Goal: Information Seeking & Learning: Learn about a topic

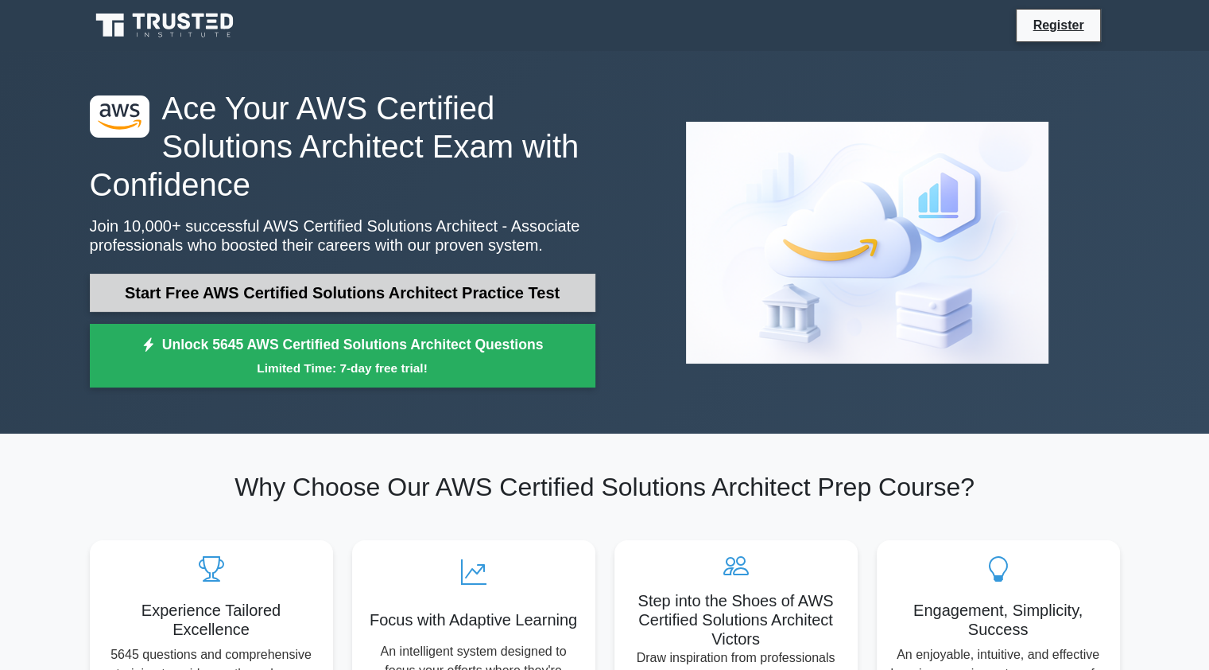
click at [247, 290] on link "Start Free AWS Certified Solutions Architect Practice Test" at bounding box center [343, 293] width 506 height 38
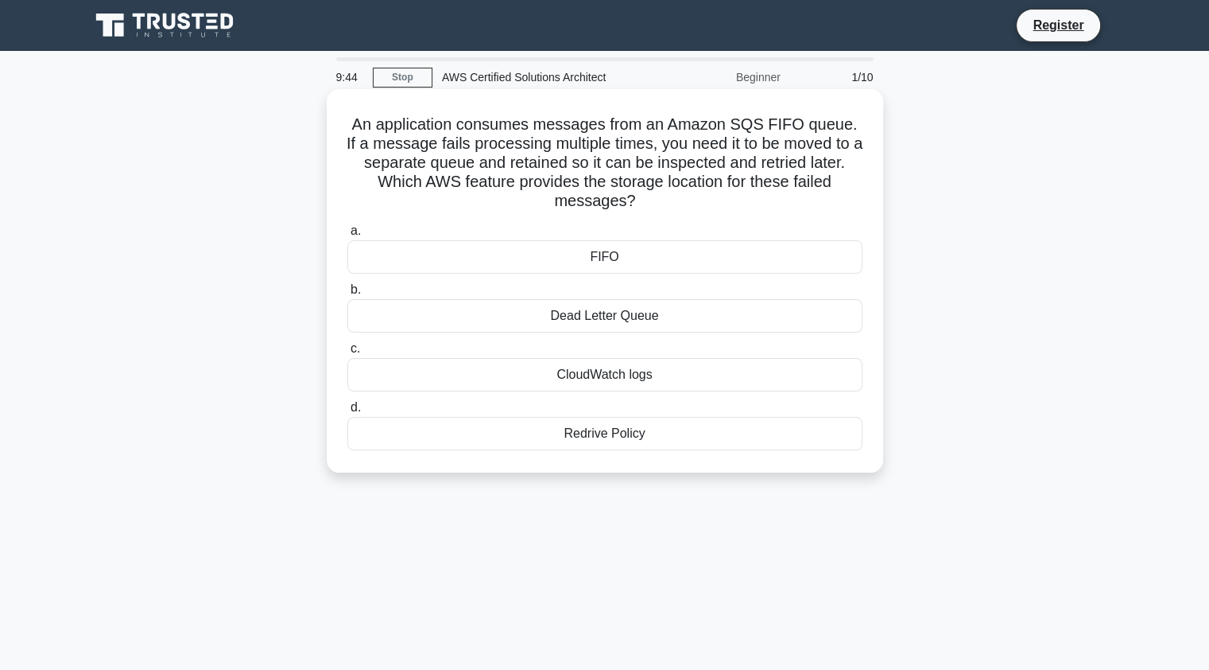
click at [586, 313] on div "Dead Letter Queue" at bounding box center [605, 315] width 515 height 33
click at [348, 295] on input "b. Dead Letter Queue" at bounding box center [348, 290] width 0 height 10
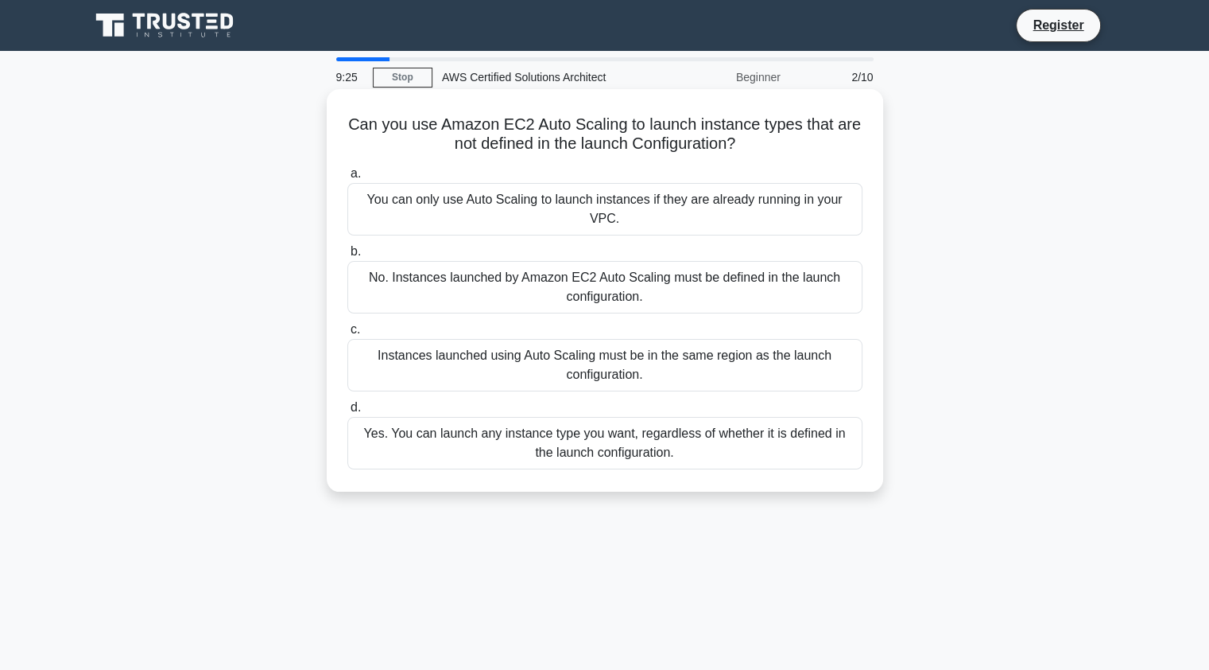
click at [601, 208] on div "You can only use Auto Scaling to launch instances if they are already running i…" at bounding box center [605, 209] width 515 height 52
click at [348, 179] on input "a. You can only use Auto Scaling to launch instances if they are already runnin…" at bounding box center [348, 174] width 0 height 10
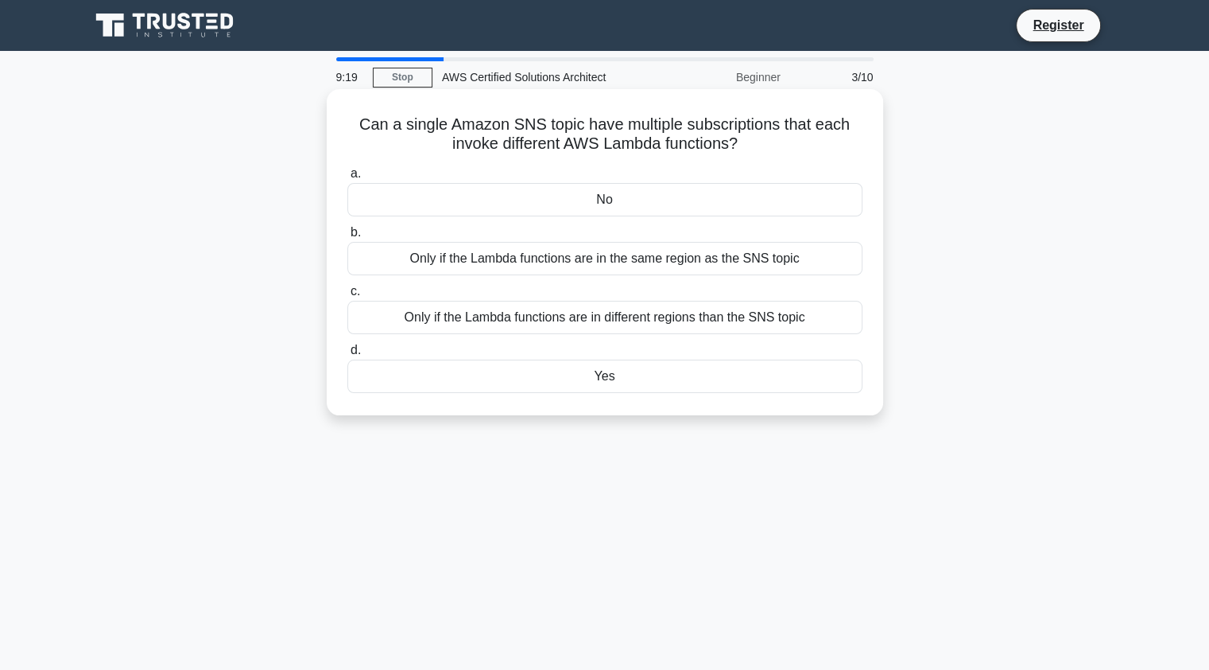
click at [600, 378] on div "Yes" at bounding box center [605, 375] width 515 height 33
click at [348, 355] on input "d. Yes" at bounding box center [348, 350] width 0 height 10
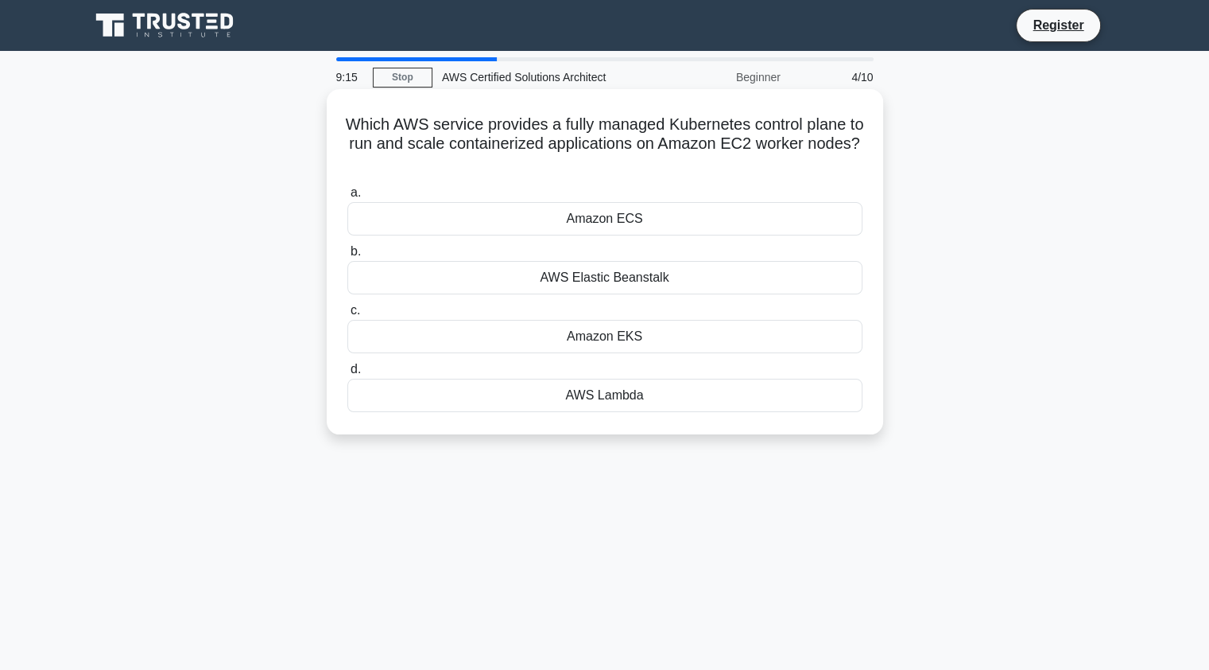
click at [618, 322] on div "Amazon EKS" at bounding box center [605, 336] width 515 height 33
click at [348, 316] on input "c. Amazon EKS" at bounding box center [348, 310] width 0 height 10
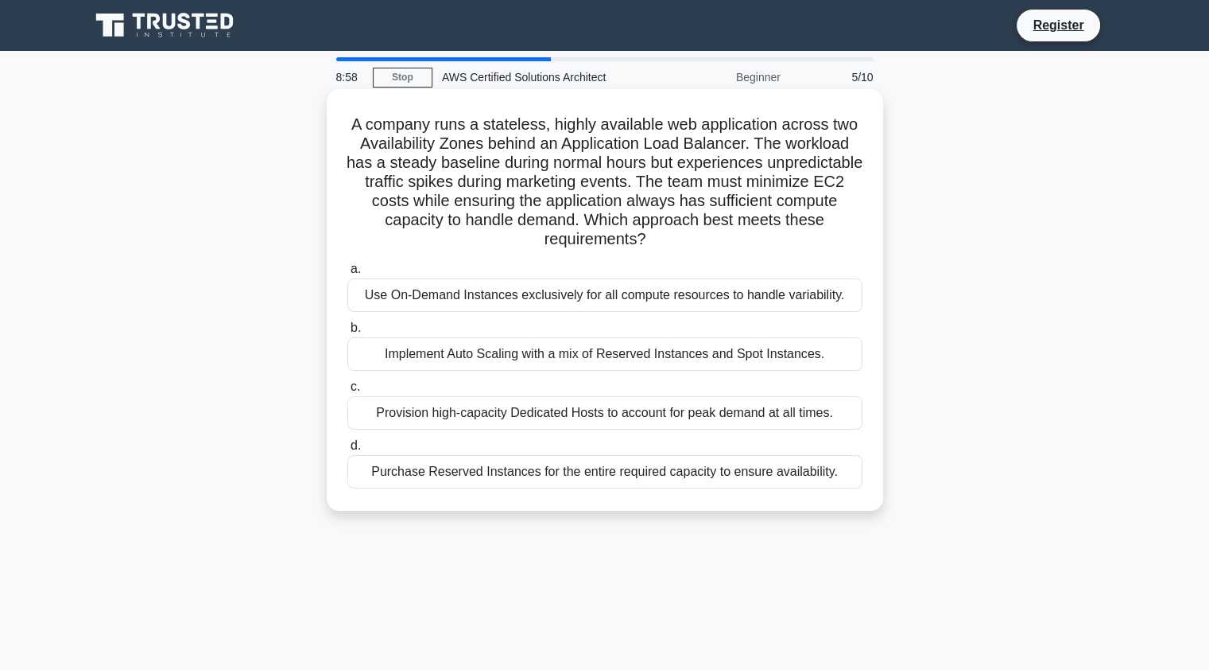
click at [596, 288] on div "Use On-Demand Instances exclusively for all compute resources to handle variabi…" at bounding box center [605, 294] width 515 height 33
click at [348, 274] on input "a. Use On-Demand Instances exclusively for all compute resources to handle vari…" at bounding box center [348, 269] width 0 height 10
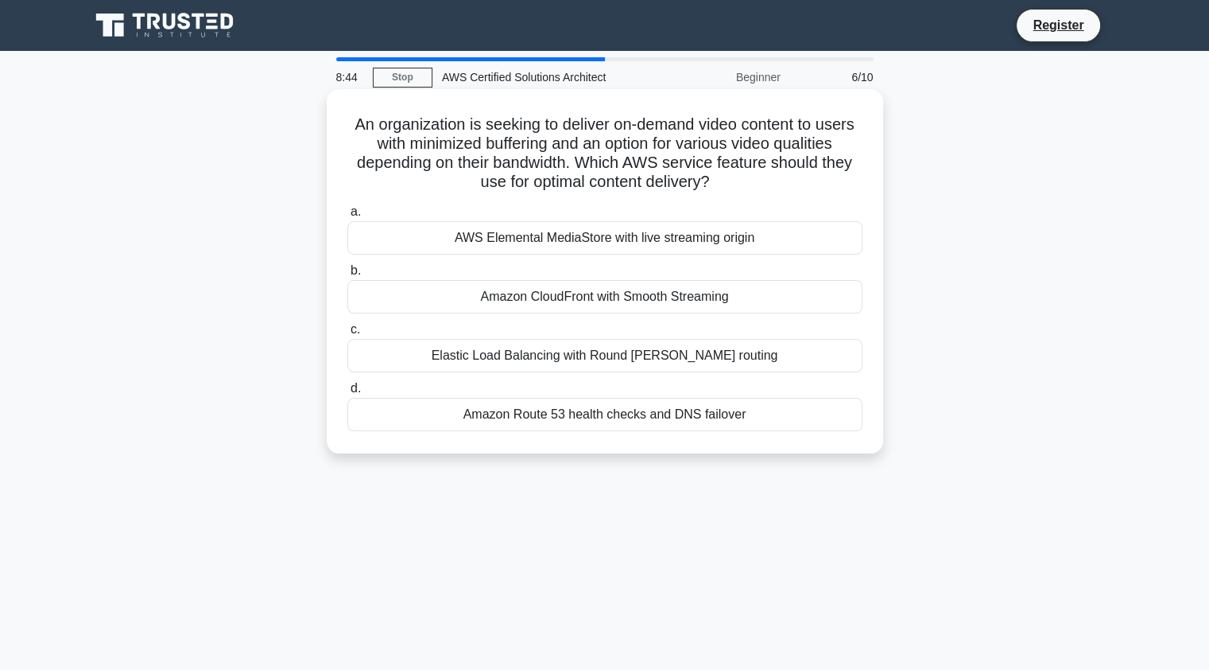
click at [553, 286] on div "Amazon CloudFront with Smooth Streaming" at bounding box center [605, 296] width 515 height 33
click at [348, 276] on input "b. Amazon CloudFront with Smooth Streaming" at bounding box center [348, 271] width 0 height 10
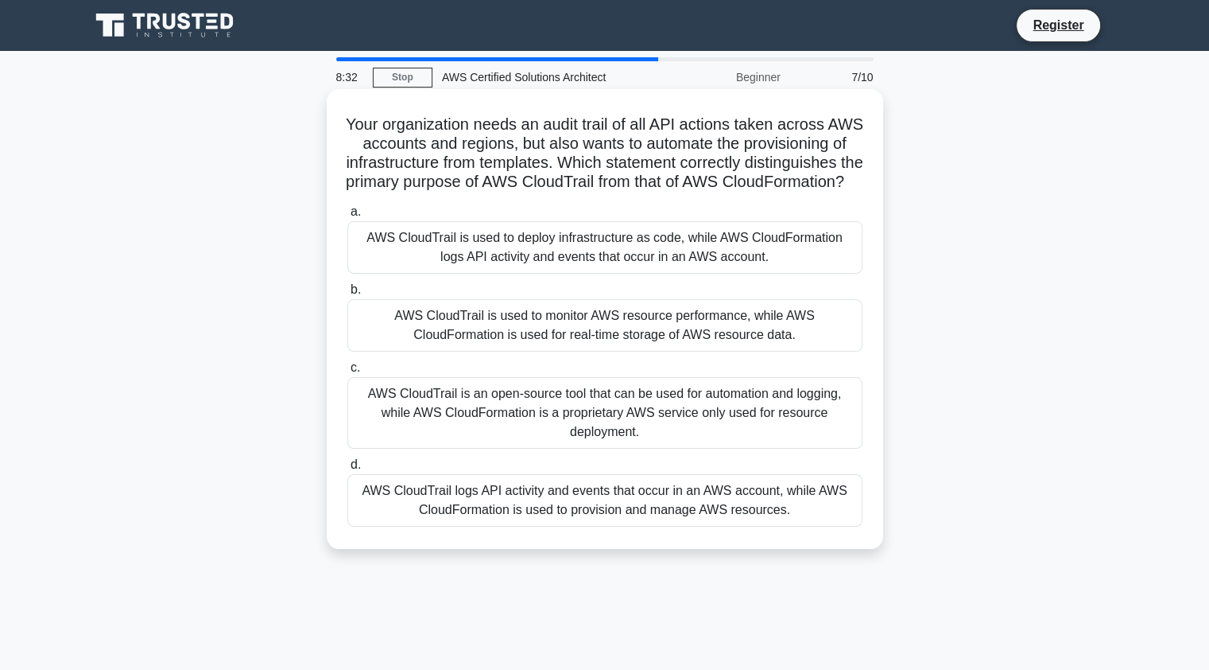
click at [550, 254] on div "AWS CloudTrail is used to deploy infrastructure as code, while AWS CloudFormati…" at bounding box center [605, 247] width 515 height 52
click at [348, 217] on input "a. AWS CloudTrail is used to deploy infrastructure as code, while AWS CloudForm…" at bounding box center [348, 212] width 0 height 10
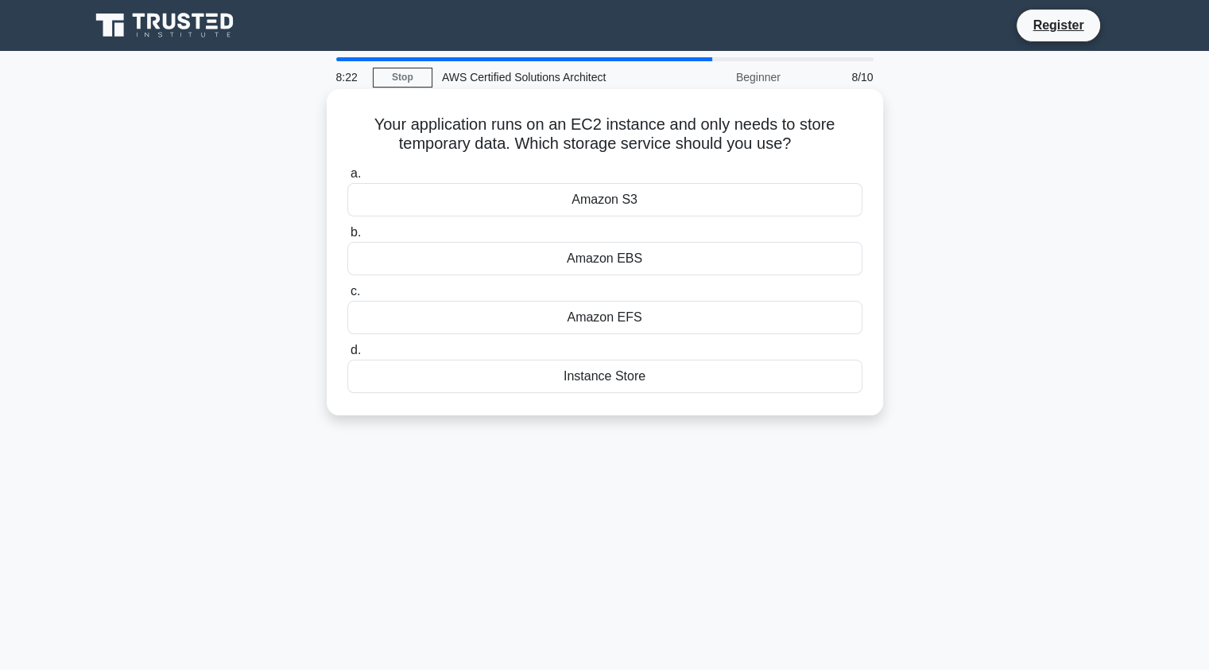
click at [554, 317] on div "Amazon EFS" at bounding box center [605, 317] width 515 height 33
click at [348, 297] on input "c. Amazon EFS" at bounding box center [348, 291] width 0 height 10
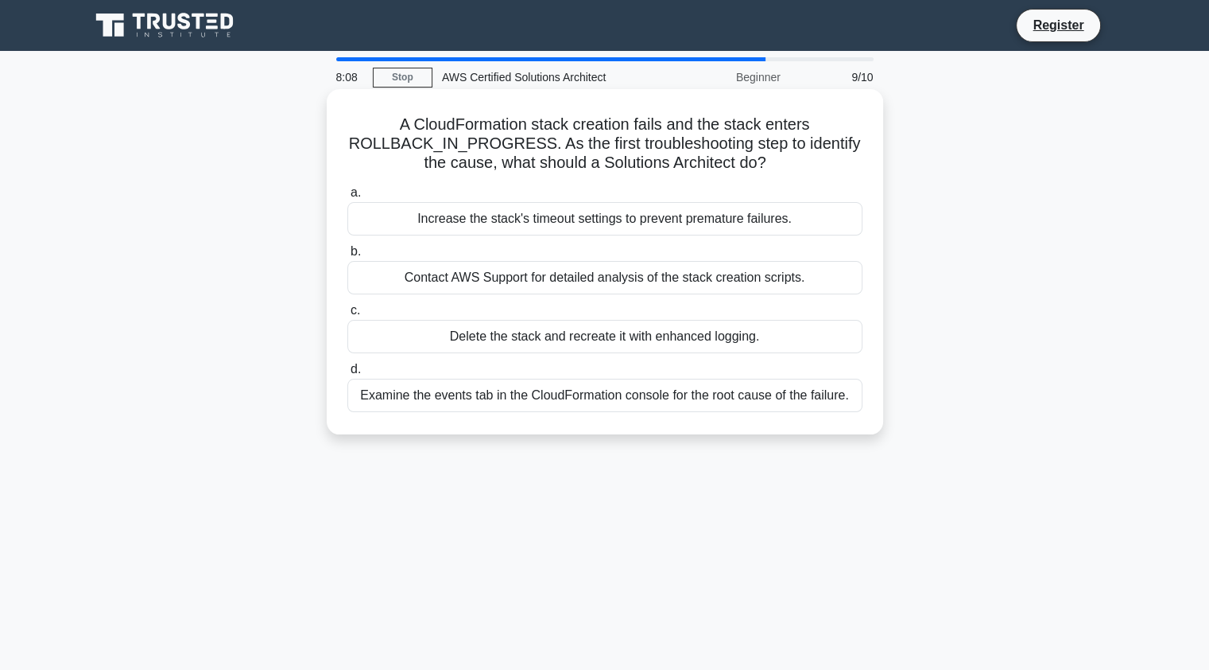
click at [557, 398] on div "Examine the events tab in the CloudFormation console for the root cause of the …" at bounding box center [605, 395] width 515 height 33
click at [348, 375] on input "d. Examine the events tab in the CloudFormation console for the root cause of t…" at bounding box center [348, 369] width 0 height 10
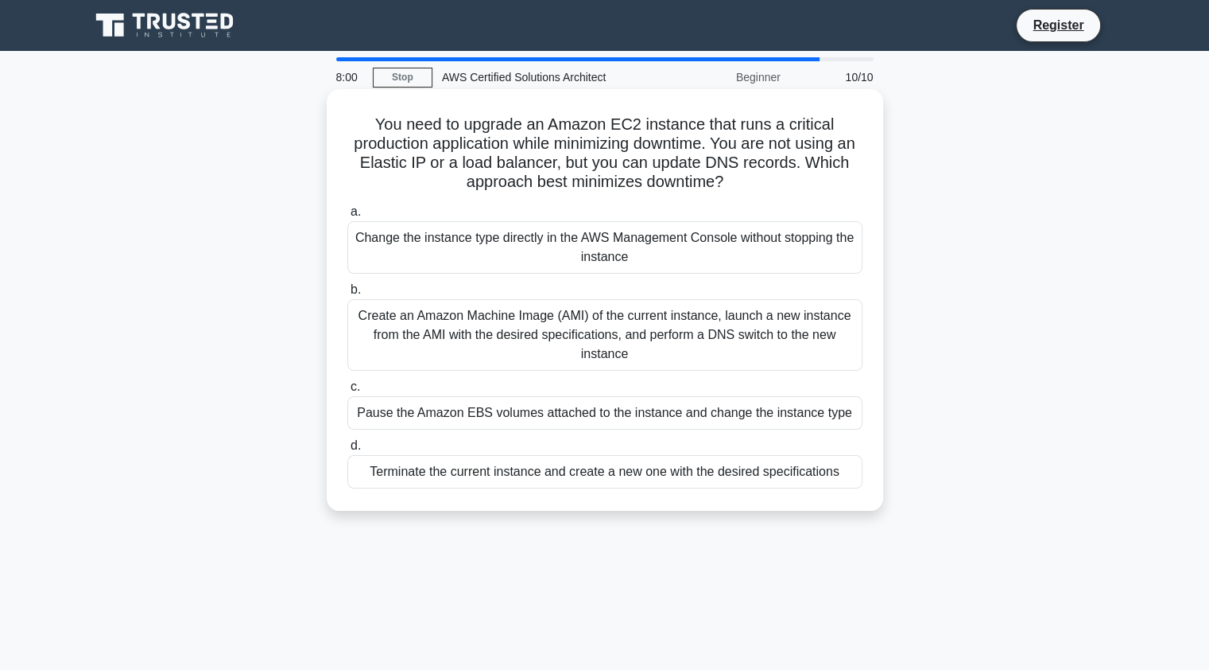
click at [553, 321] on div "Create an Amazon Machine Image (AMI) of the current instance, launch a new inst…" at bounding box center [605, 335] width 515 height 72
click at [348, 295] on input "b. Create an Amazon Machine Image (AMI) of the current instance, launch a new i…" at bounding box center [348, 290] width 0 height 10
